Goal: Contribute content: Contribute content

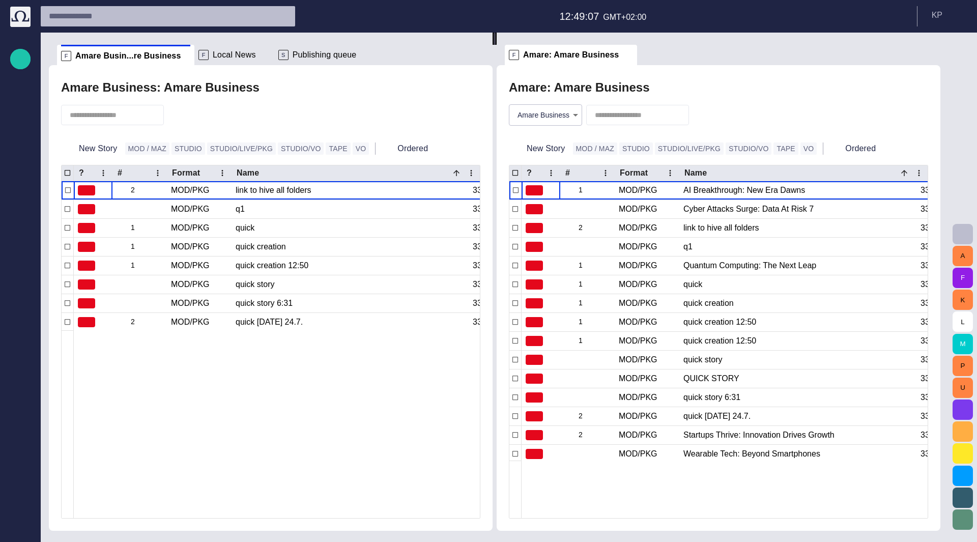
click at [319, 47] on div "S Publishing queue" at bounding box center [324, 55] width 93 height 20
click at [315, 53] on span "Publishing queue" at bounding box center [325, 55] width 64 height 10
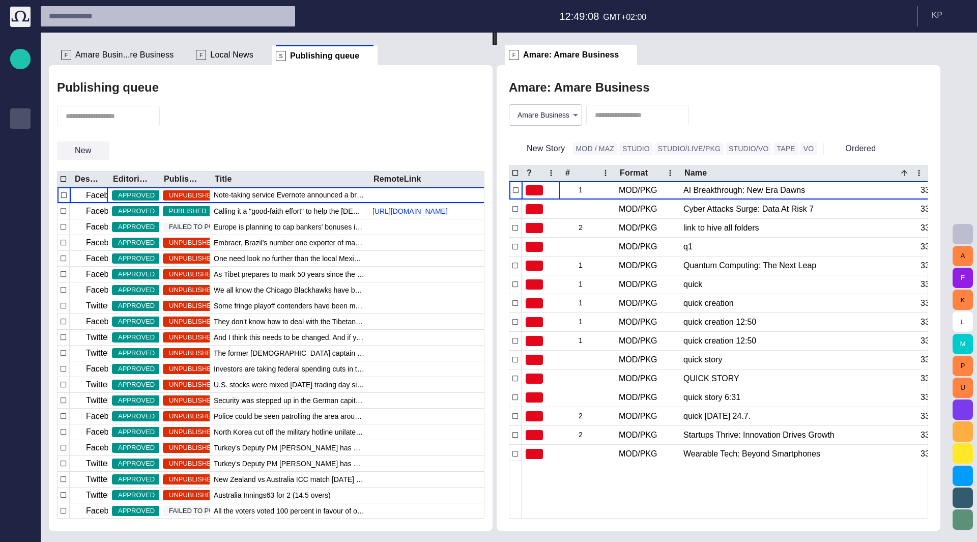
click at [99, 153] on span "button" at bounding box center [101, 151] width 10 height 10
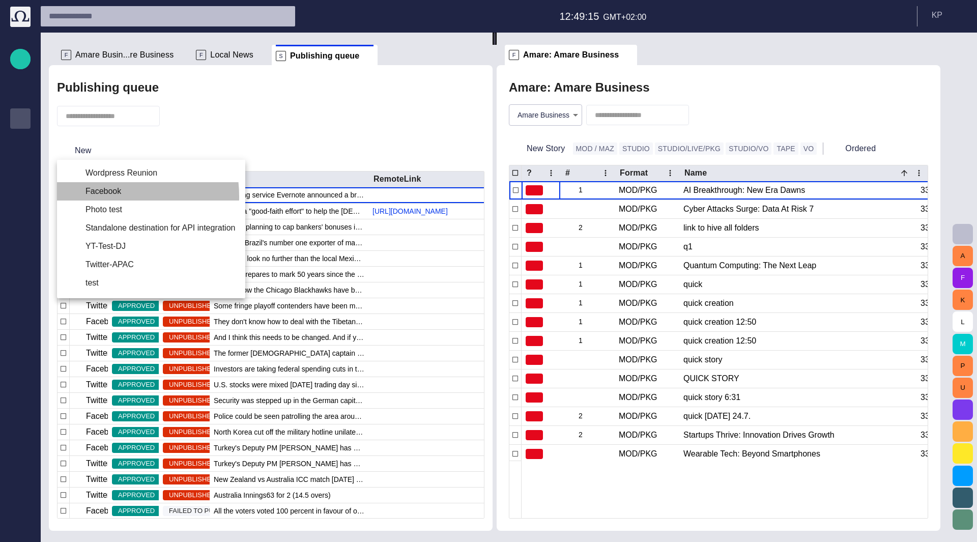
click at [106, 196] on li "Facebook" at bounding box center [151, 191] width 188 height 18
click at [162, 147] on div at bounding box center [488, 271] width 977 height 542
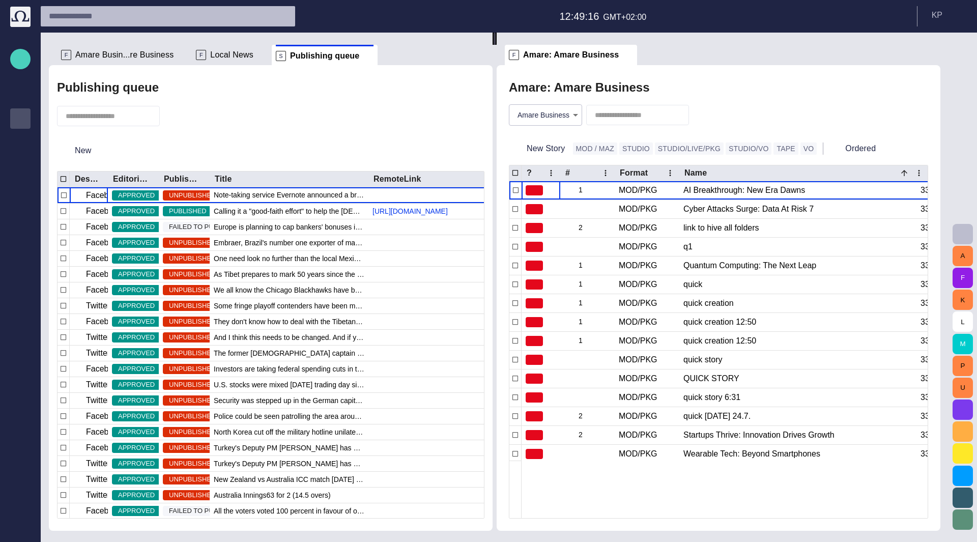
click at [22, 53] on span "button" at bounding box center [20, 58] width 12 height 13
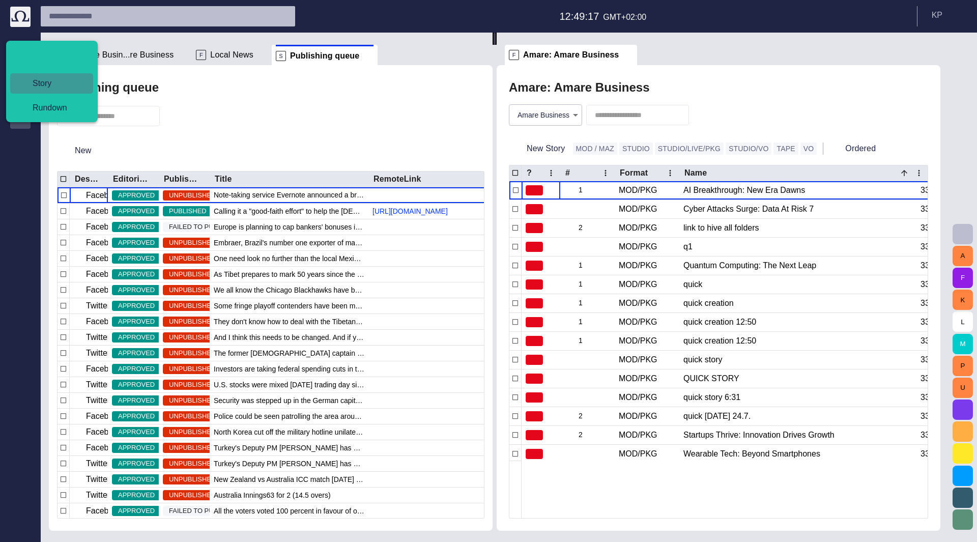
click at [42, 85] on span "Story" at bounding box center [55, 83] width 63 height 12
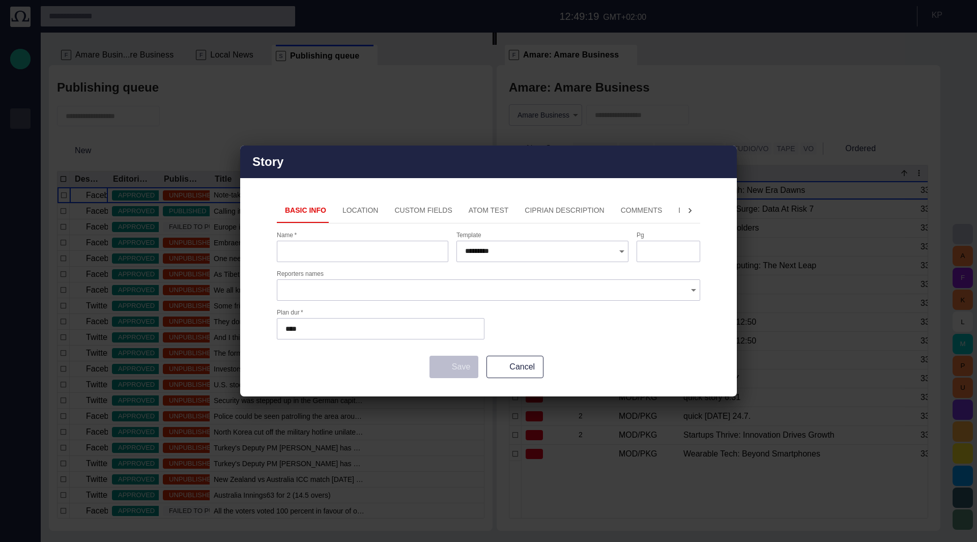
click at [722, 159] on span "button" at bounding box center [722, 162] width 12 height 12
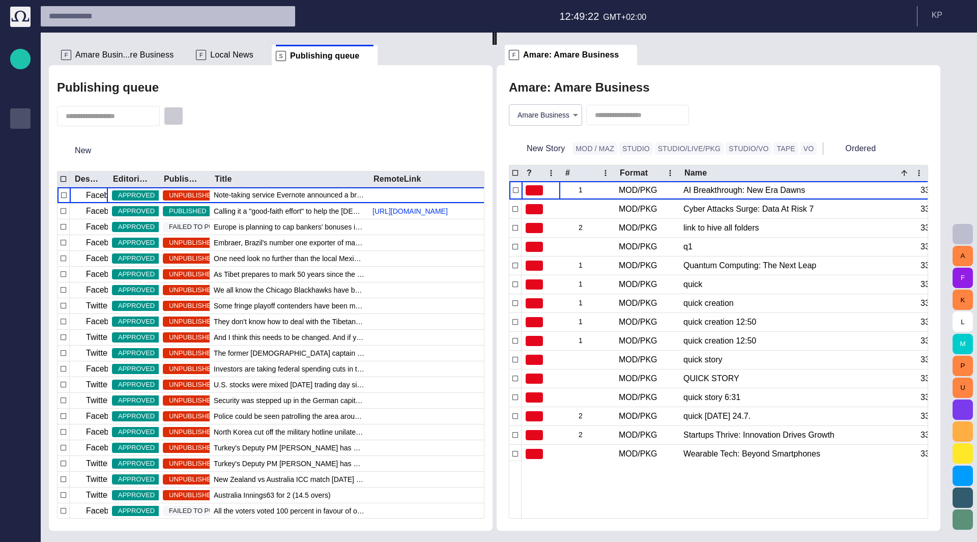
click at [179, 116] on span "button" at bounding box center [173, 116] width 10 height 10
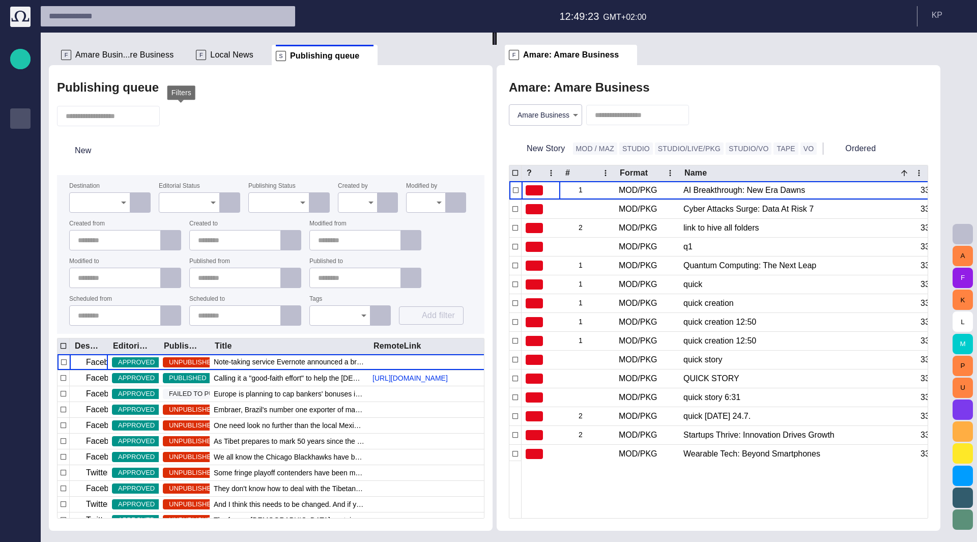
click at [179, 116] on span "button" at bounding box center [173, 116] width 10 height 10
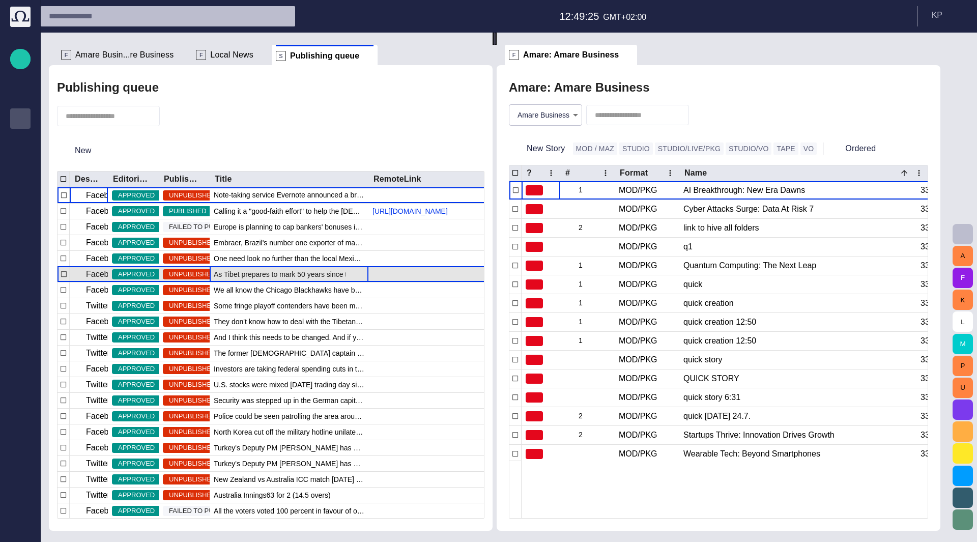
click at [243, 276] on span "As Tibet prepares to mark 50 years since the [PERSON_NAME] fled the region" at bounding box center [289, 274] width 151 height 10
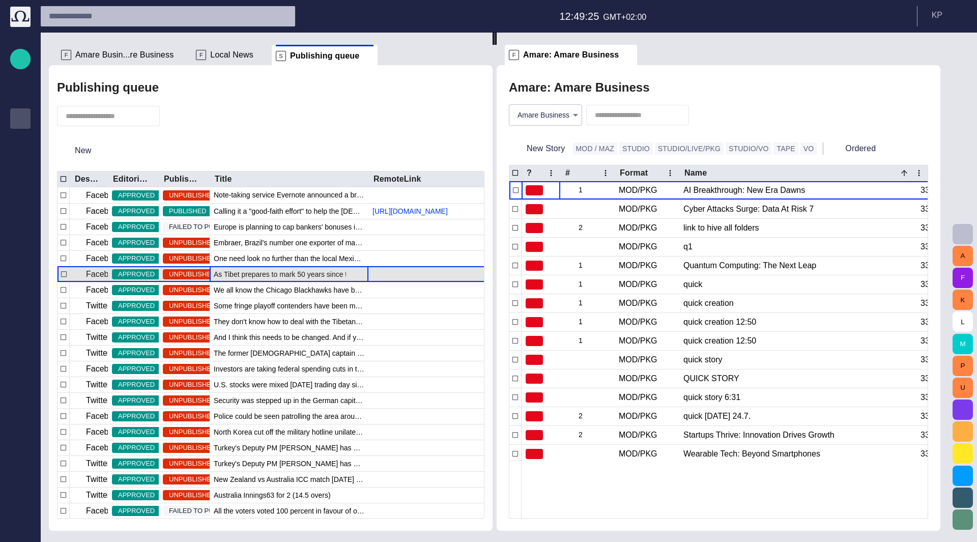
click at [243, 276] on span "As Tibet prepares to mark 50 years since the [PERSON_NAME] fled the region" at bounding box center [289, 274] width 151 height 10
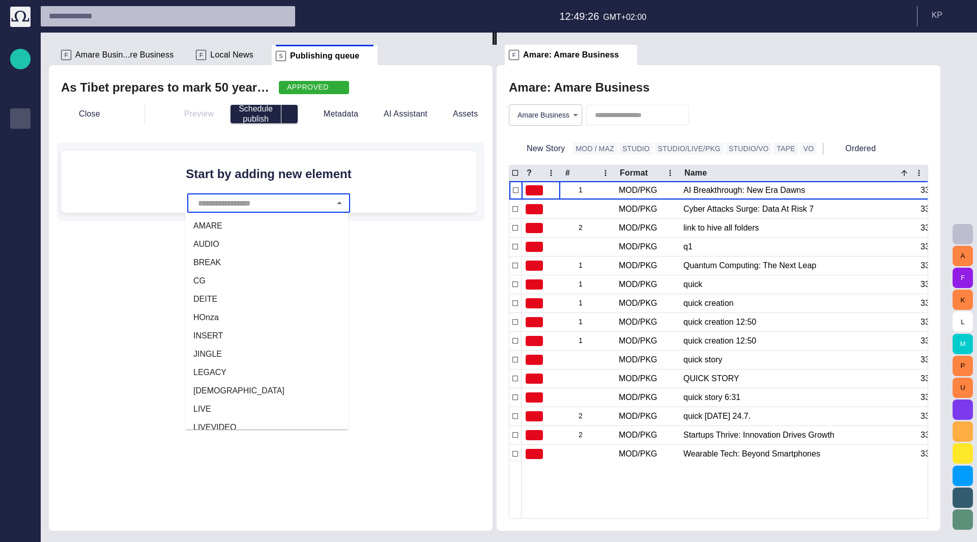
click at [314, 211] on input "text" at bounding box center [262, 202] width 135 height 19
click at [247, 262] on li "BREAK" at bounding box center [266, 262] width 163 height 18
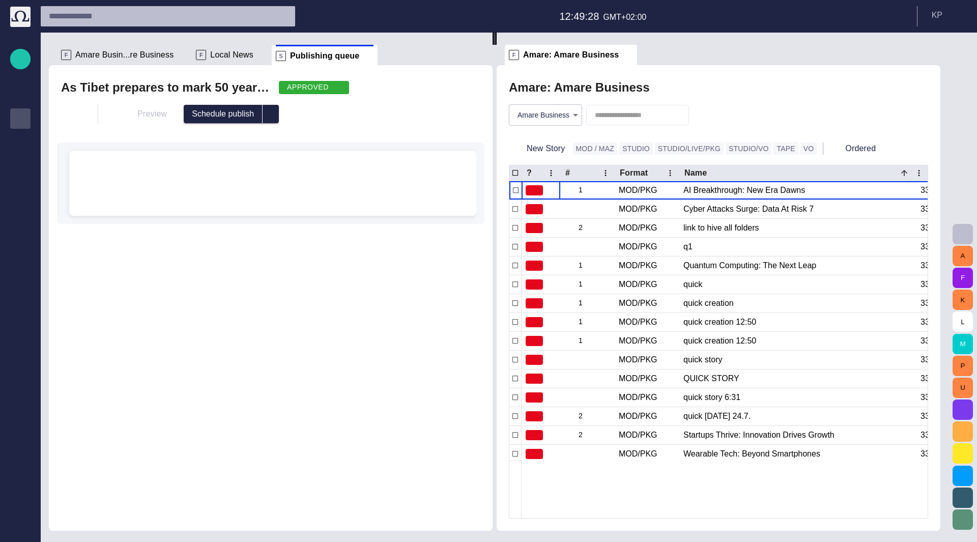
click at [241, 189] on div "﻿ ﻿ ﻿" at bounding box center [272, 183] width 391 height 65
click at [65, 117] on button "button" at bounding box center [71, 114] width 20 height 20
click at [88, 139] on li "Close" at bounding box center [91, 135] width 60 height 22
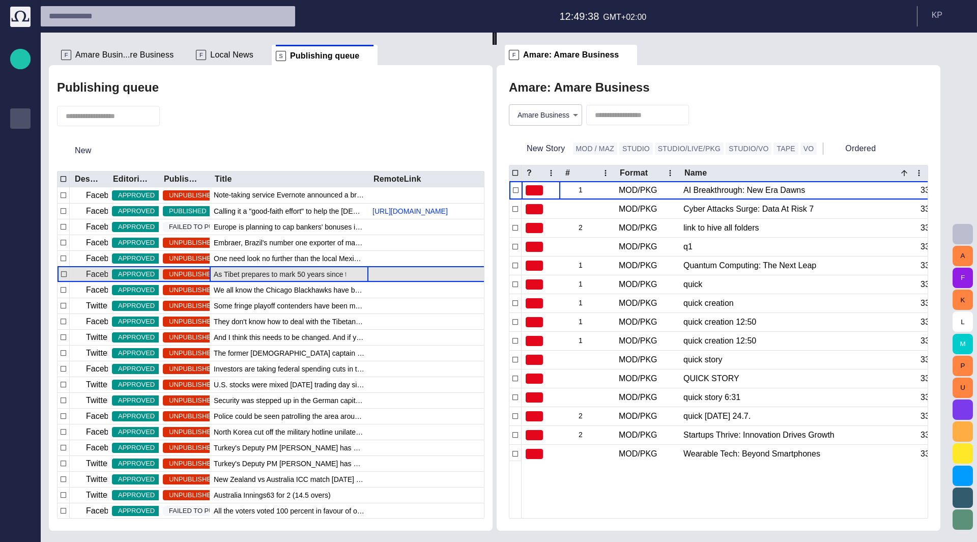
click at [232, 276] on span "As Tibet prepares to mark 50 years since the [PERSON_NAME] fled the region" at bounding box center [289, 274] width 151 height 10
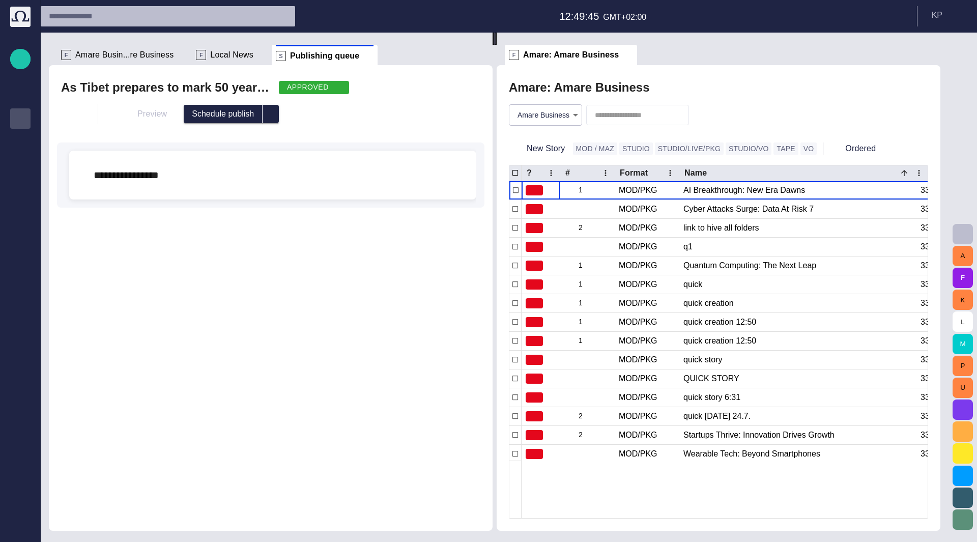
click at [317, 89] on div "APPROVED" at bounding box center [314, 87] width 70 height 13
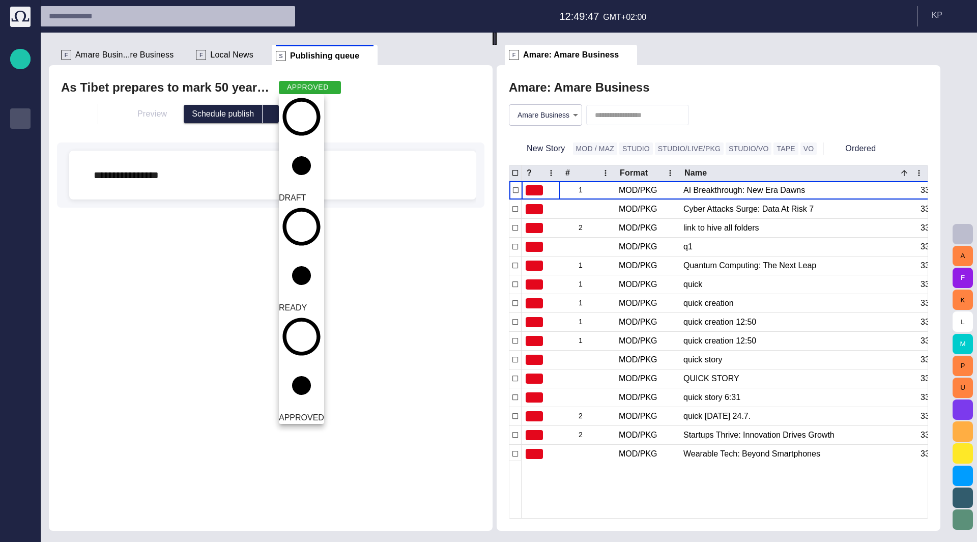
click at [306, 193] on span "DRAFT" at bounding box center [292, 197] width 27 height 9
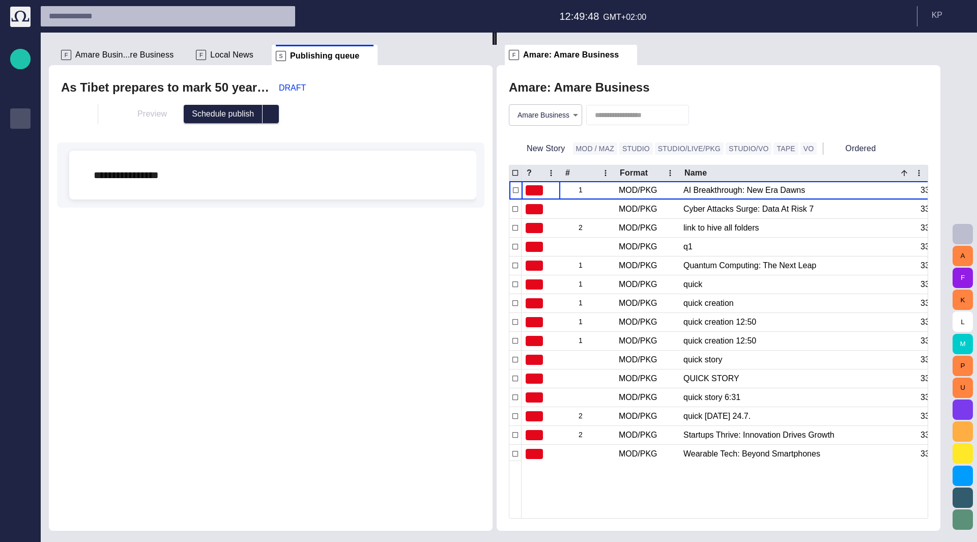
click at [332, 127] on div "Preview Schedule publish" at bounding box center [270, 114] width 419 height 33
click at [78, 112] on button "button" at bounding box center [71, 114] width 20 height 20
click at [88, 142] on li "Close" at bounding box center [91, 135] width 60 height 22
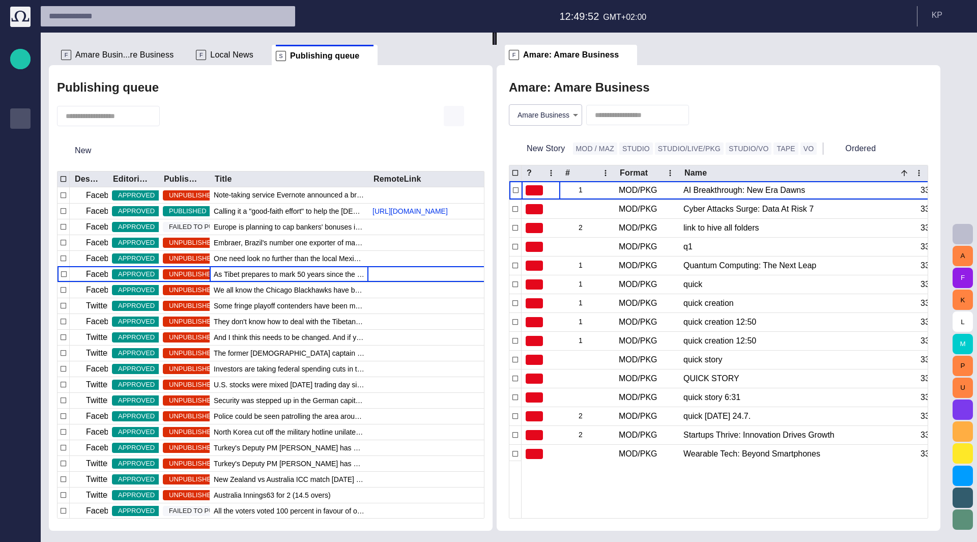
click at [453, 118] on span "button" at bounding box center [454, 116] width 12 height 12
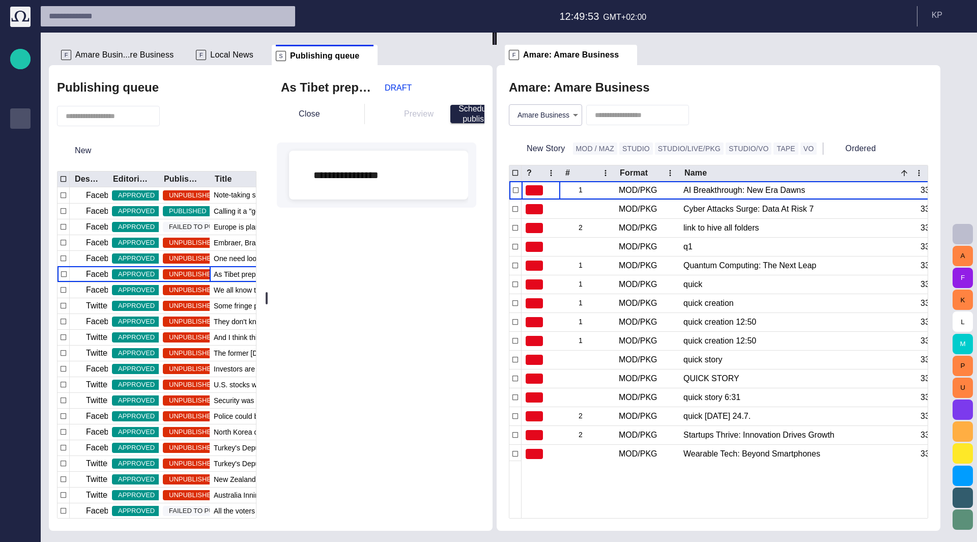
click at [422, 160] on div "**********" at bounding box center [378, 175] width 163 height 49
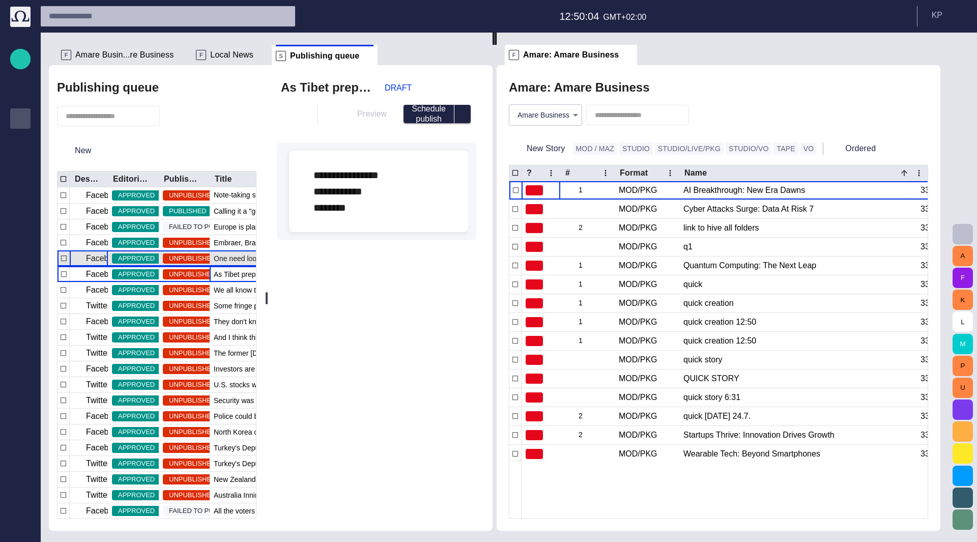
click at [86, 261] on p "Facebook" at bounding box center [104, 258] width 36 height 12
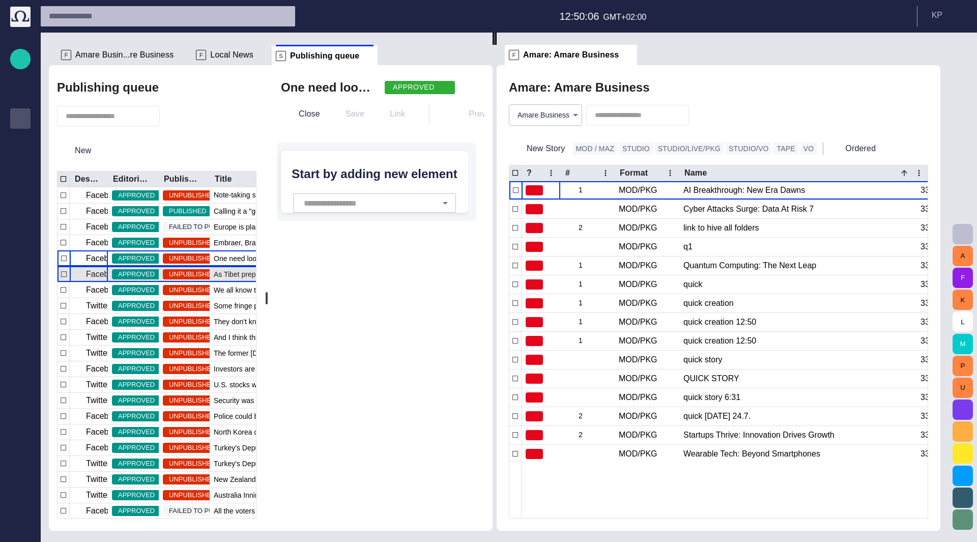
click at [92, 275] on p "Facebook" at bounding box center [104, 274] width 36 height 12
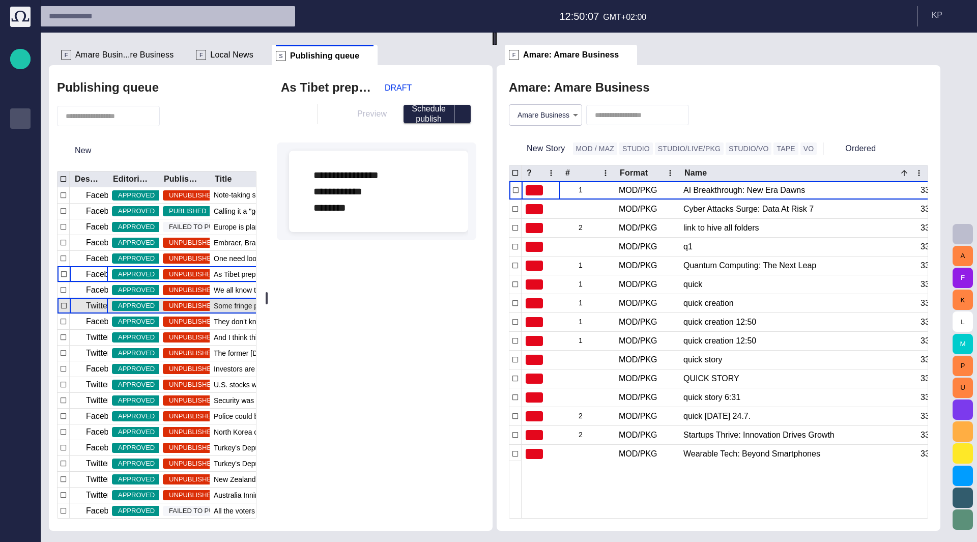
click at [97, 308] on p "Twitter" at bounding box center [98, 306] width 24 height 12
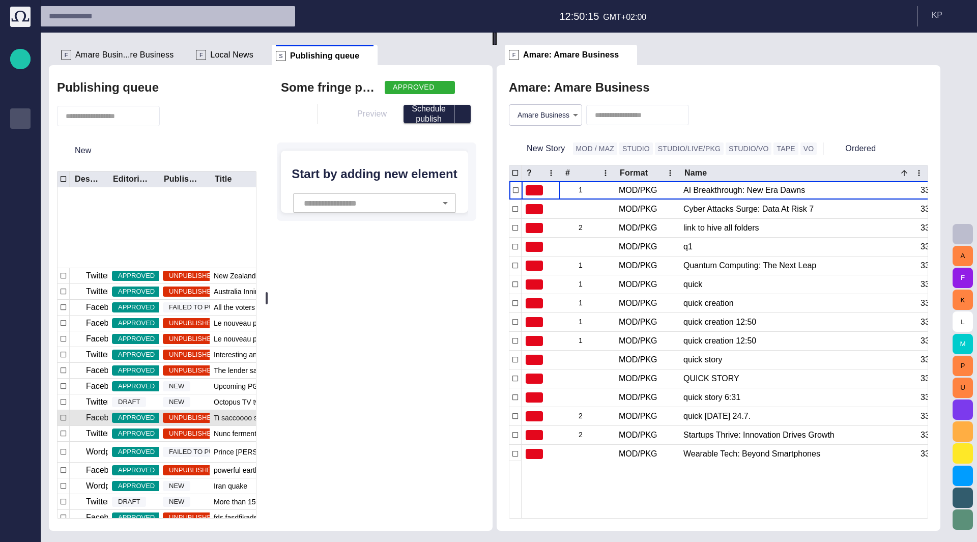
scroll to position [380, 0]
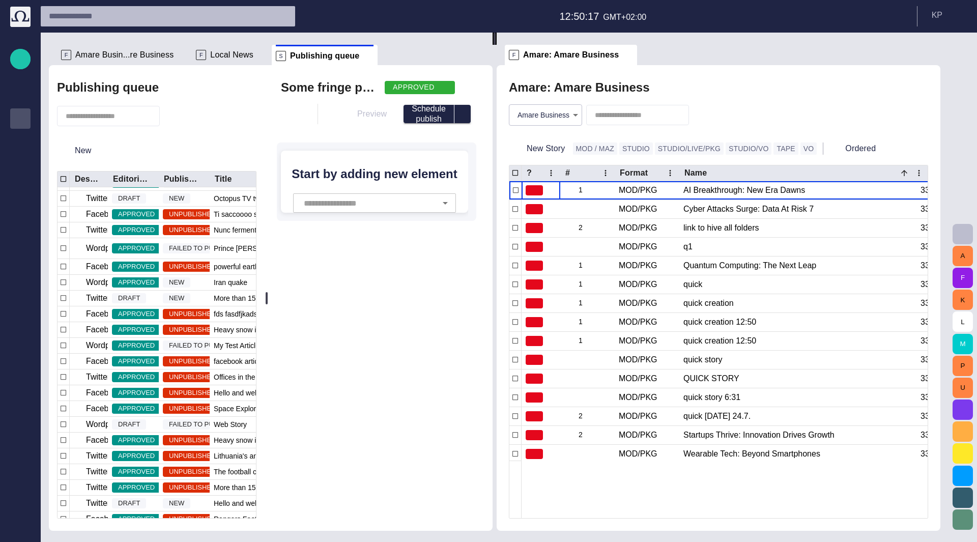
click at [183, 117] on button "button" at bounding box center [173, 116] width 19 height 18
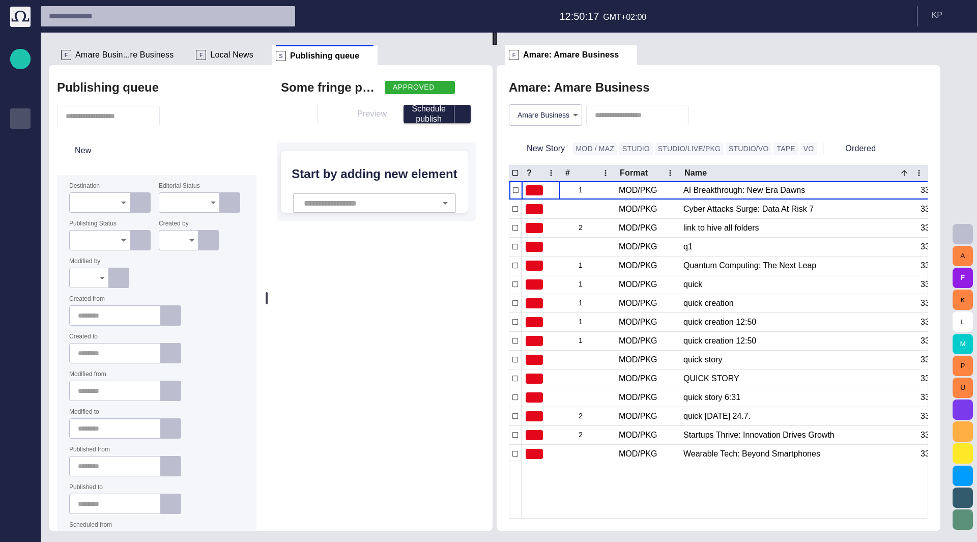
scroll to position [0, 0]
click at [125, 205] on icon "Open" at bounding box center [124, 202] width 12 height 12
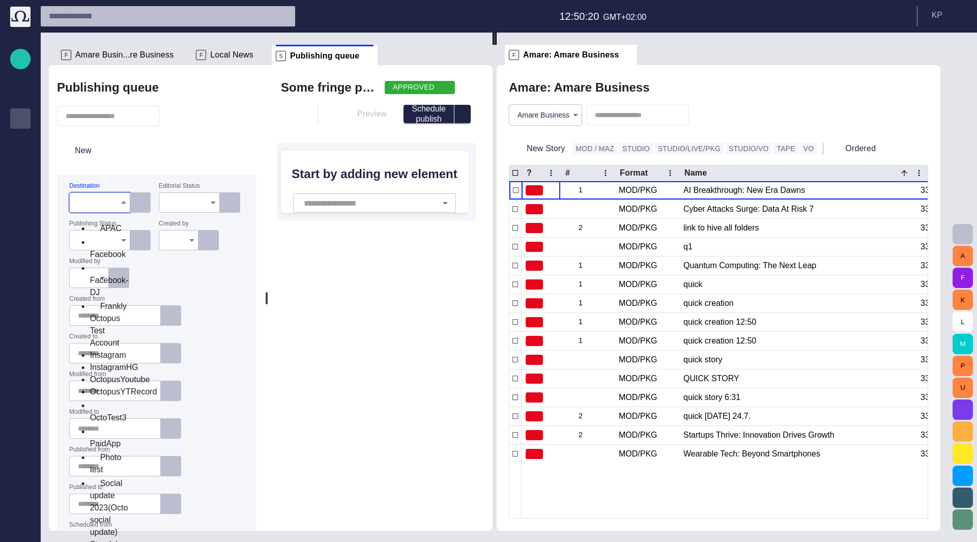
scroll to position [121, 0]
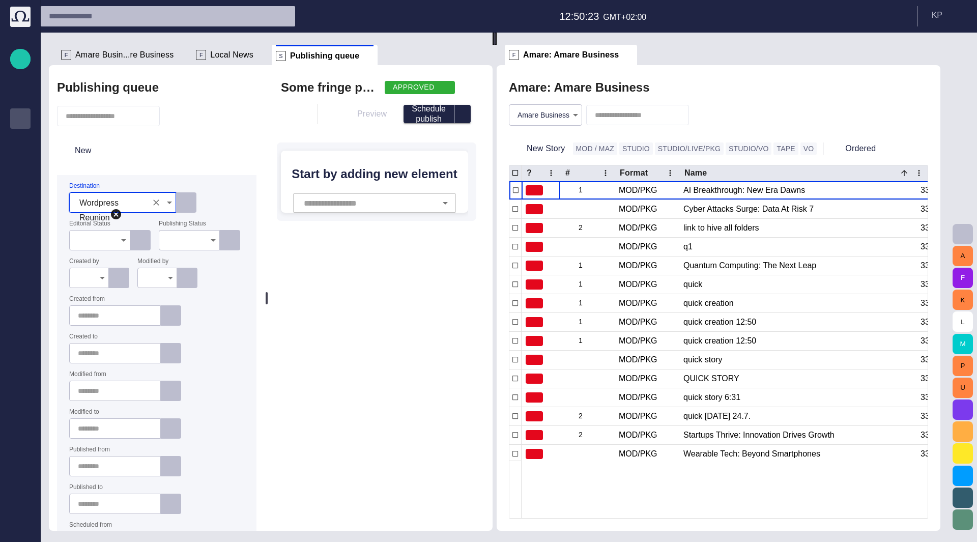
click at [225, 162] on div "New" at bounding box center [156, 150] width 199 height 33
click at [176, 115] on span "button" at bounding box center [171, 115] width 10 height 10
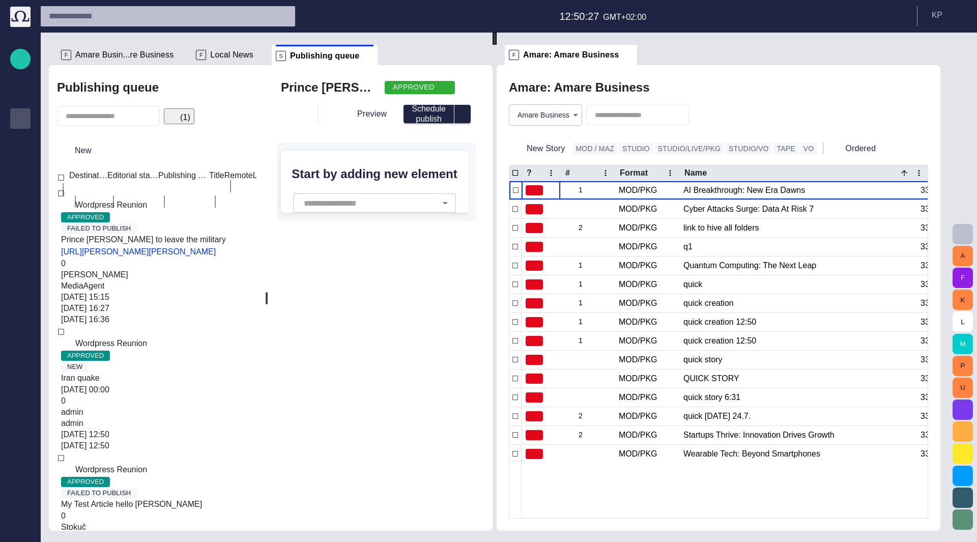
click at [188, 361] on div "NEW" at bounding box center [208, 366] width 302 height 11
click at [221, 234] on span "Prince [PERSON_NAME] to leave the military" at bounding box center [143, 240] width 165 height 12
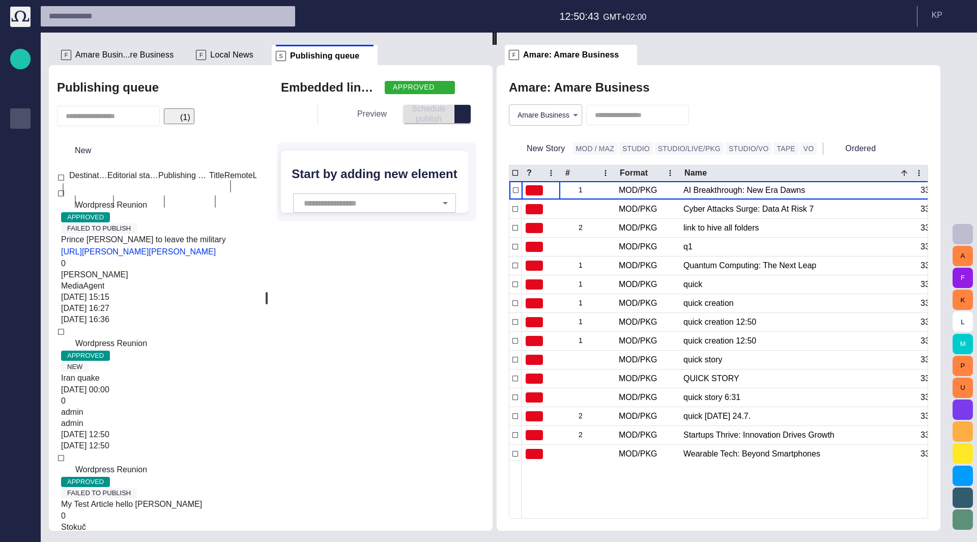
click at [372, 114] on button "Preview" at bounding box center [364, 114] width 61 height 18
click at [343, 169] on h2 "Start by adding new element" at bounding box center [374, 174] width 171 height 14
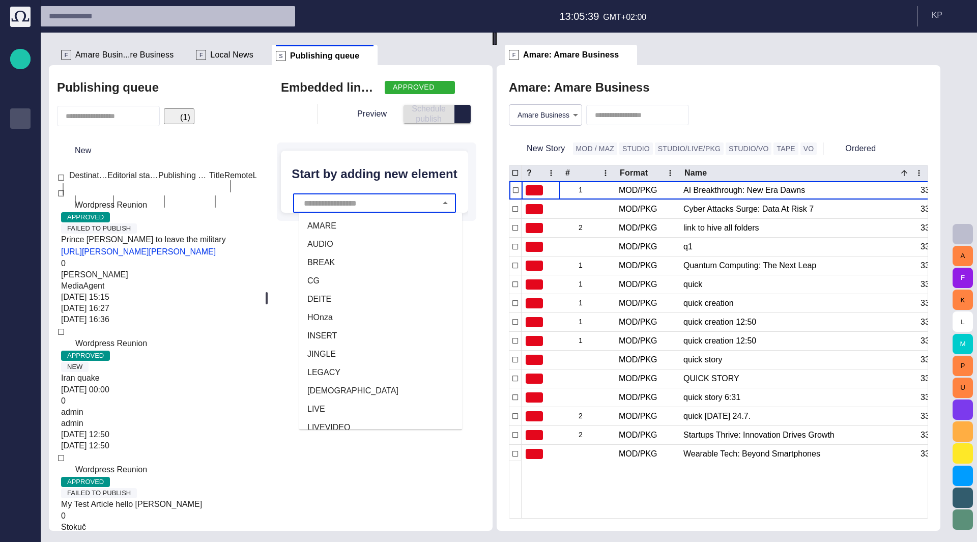
click at [342, 199] on input "text" at bounding box center [368, 202] width 135 height 19
click at [351, 246] on li "AUDIO" at bounding box center [380, 244] width 163 height 18
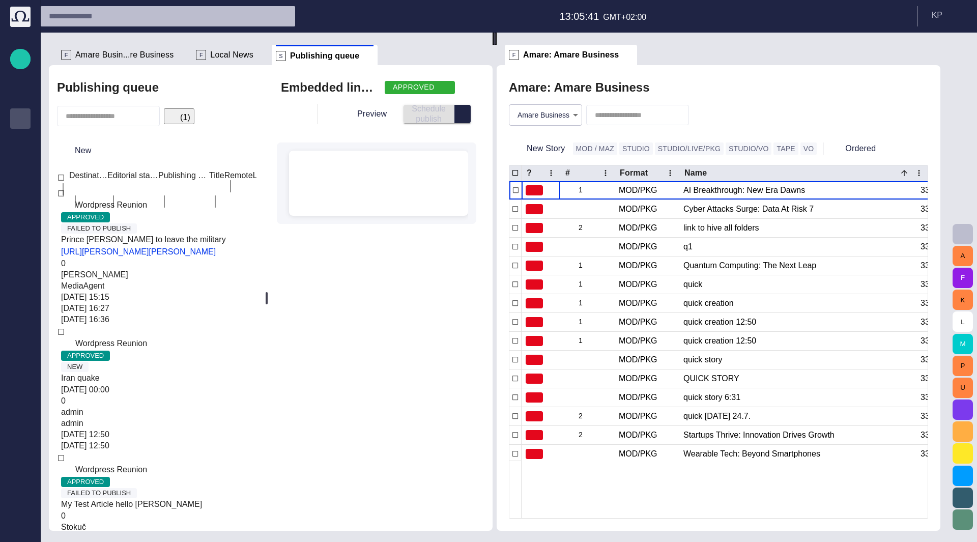
click at [342, 172] on div "﻿ ﻿ ﻿" at bounding box center [378, 183] width 163 height 65
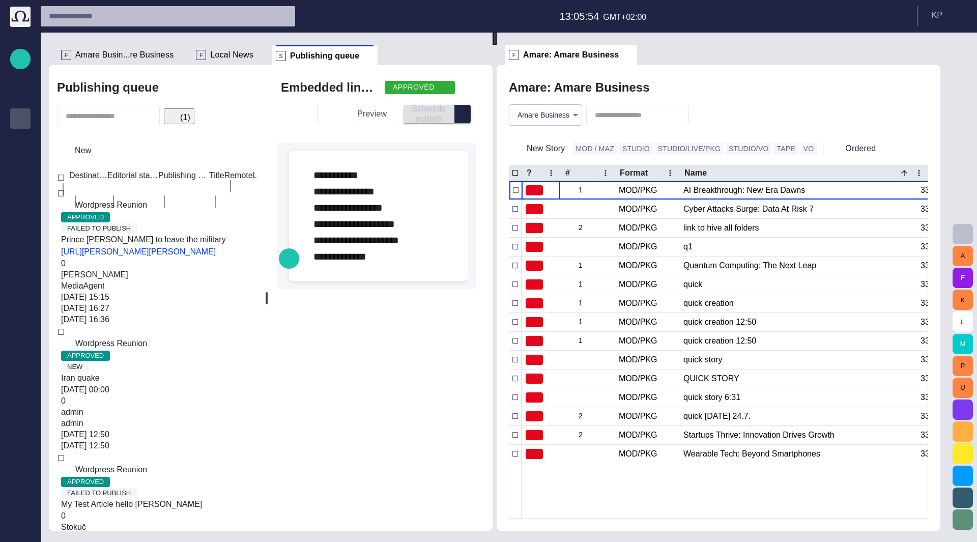
click at [378, 110] on button "Preview" at bounding box center [364, 114] width 61 height 18
click at [176, 114] on span "button" at bounding box center [171, 115] width 10 height 10
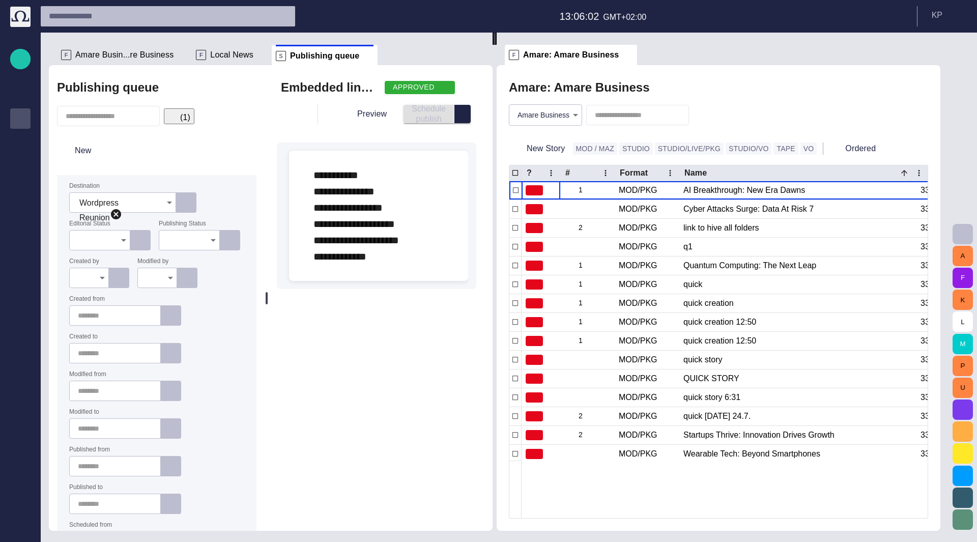
click at [186, 108] on button "(1)" at bounding box center [179, 116] width 31 height 16
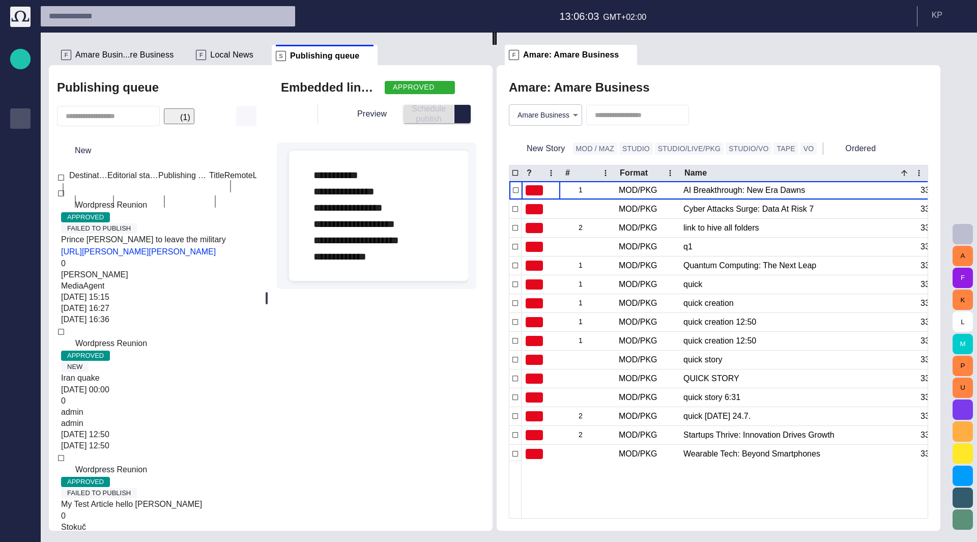
click at [247, 118] on span "button" at bounding box center [246, 116] width 12 height 12
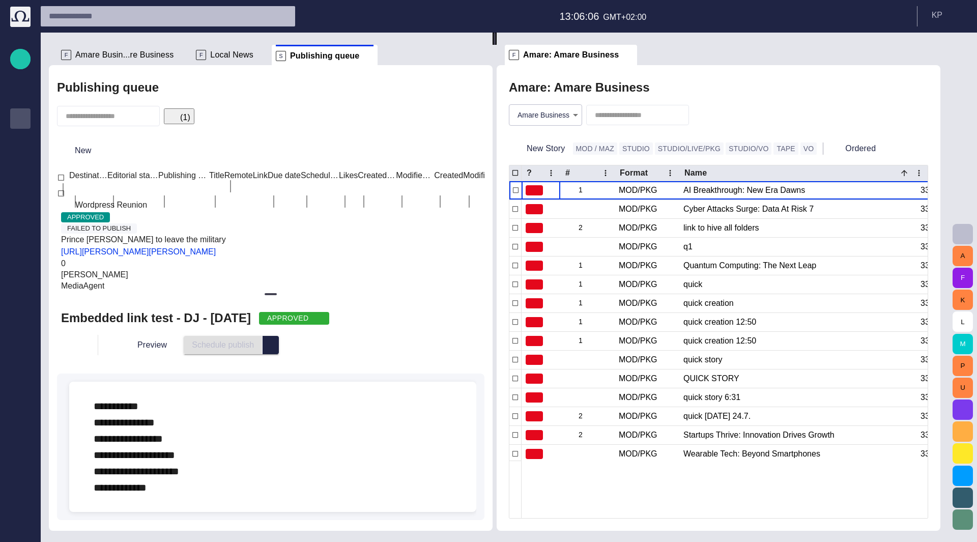
click at [76, 112] on input "text" at bounding box center [101, 116] width 71 height 10
click at [99, 148] on span "button" at bounding box center [101, 151] width 10 height 10
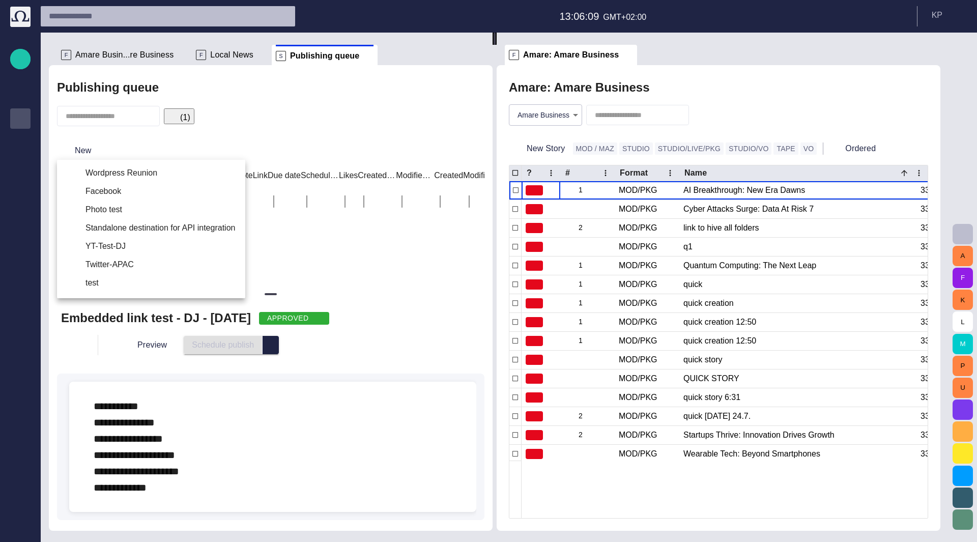
click at [265, 147] on div at bounding box center [488, 271] width 977 height 542
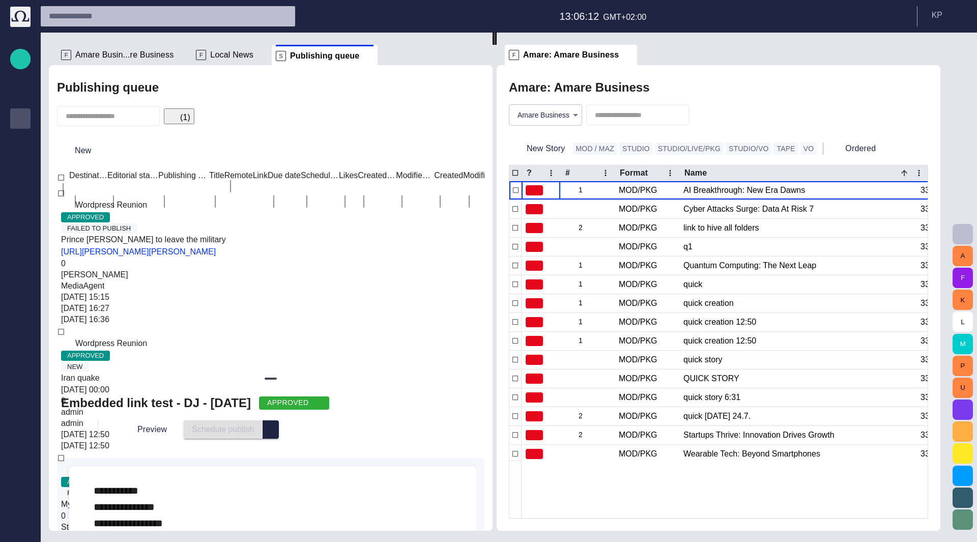
drag, startPoint x: 265, startPoint y: 300, endPoint x: 256, endPoint y: 378, distance: 78.8
click at [265, 380] on div at bounding box center [271, 379] width 12 height 2
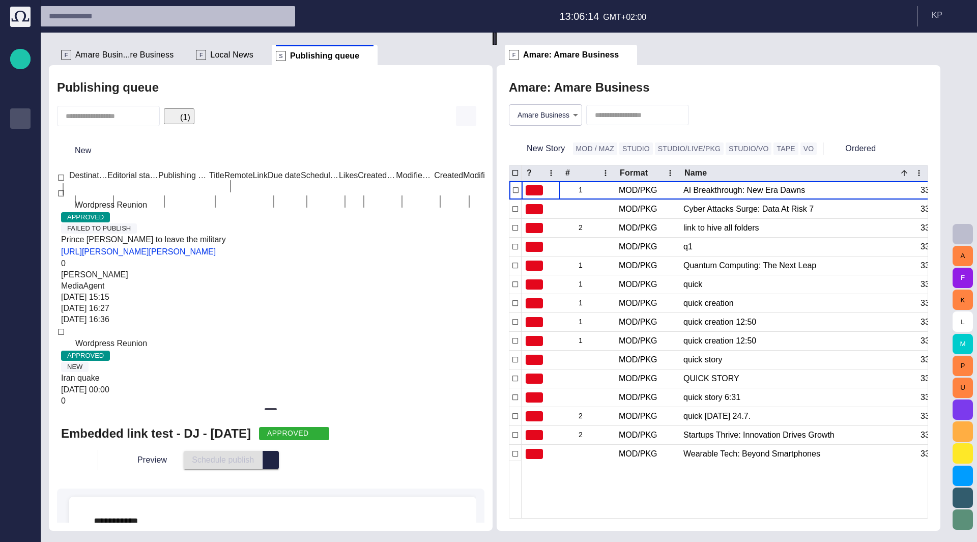
click at [460, 117] on span "button" at bounding box center [466, 116] width 12 height 12
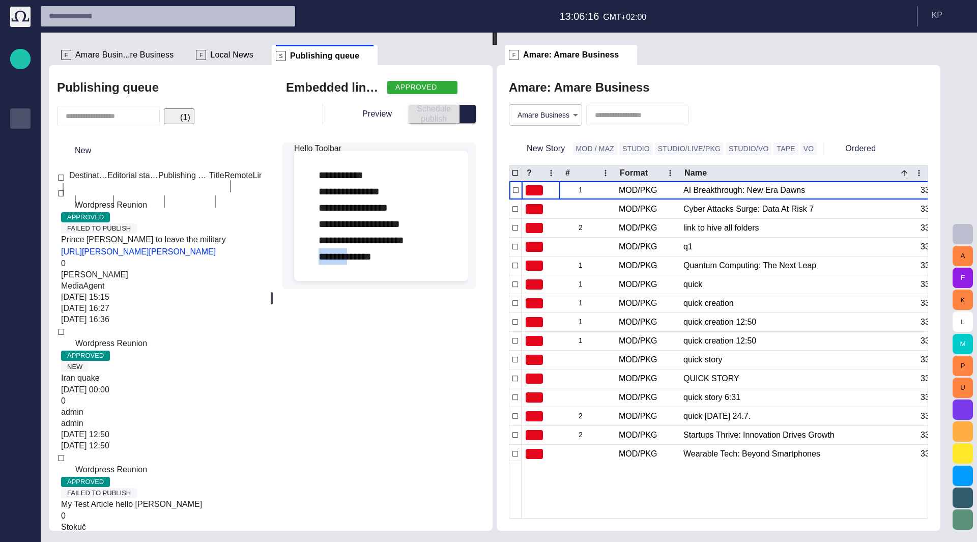
drag, startPoint x: 382, startPoint y: 279, endPoint x: 276, endPoint y: 276, distance: 105.9
click at [274, 276] on div at bounding box center [272, 298] width 4 height 466
